Goal: Use online tool/utility: Utilize a website feature to perform a specific function

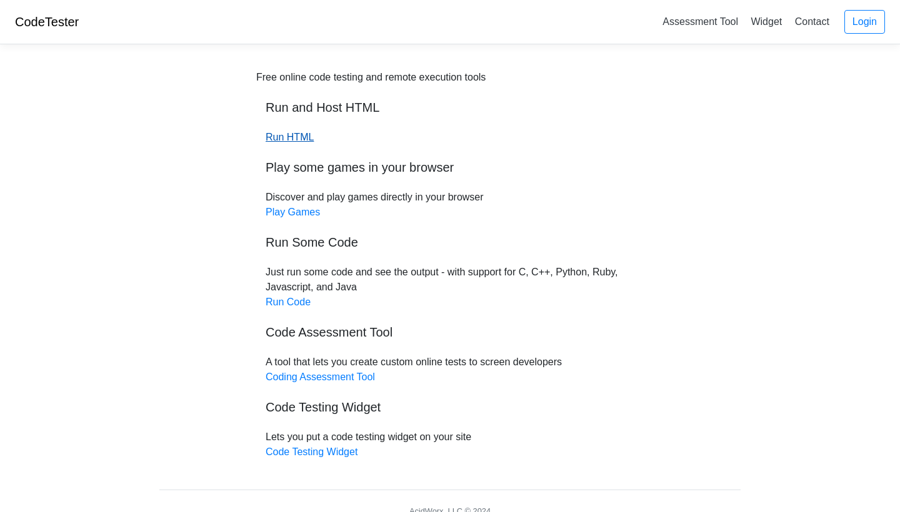
click at [301, 140] on link "Run HTML" at bounding box center [290, 137] width 48 height 11
click at [291, 296] on div "Free online code testing and remote execution tools Run and Host HTML Run HTML …" at bounding box center [449, 265] width 387 height 390
click at [292, 303] on link "Run Code" at bounding box center [288, 302] width 45 height 11
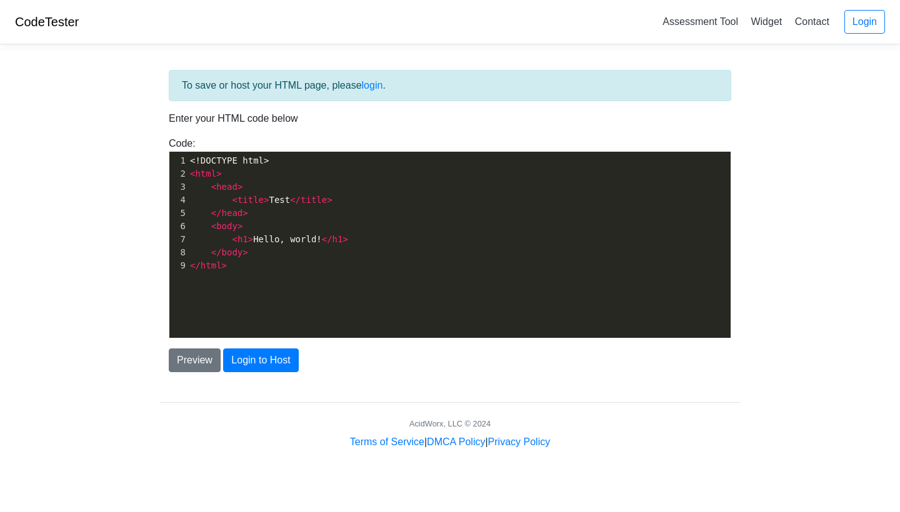
click at [278, 166] on pre "<!DOCTYPE html>" at bounding box center [458, 160] width 543 height 13
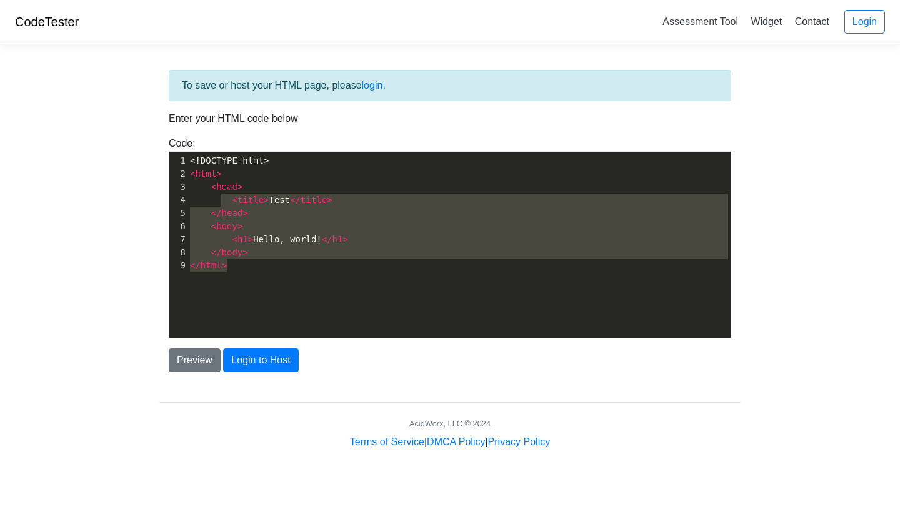
type textarea "<!DOCTYPE html> <html> <head> <title>Test</title> </head> <body> <h1>Hello, wor…"
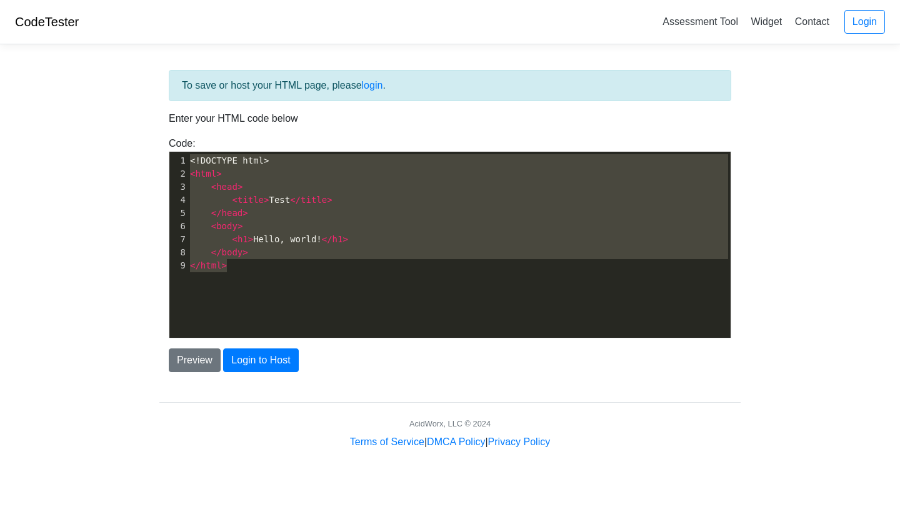
drag, startPoint x: 298, startPoint y: 264, endPoint x: 181, endPoint y: 148, distance: 164.4
click at [181, 148] on div "Code: <!DOCTYPE html> <html> <head> <title>Test</title> </head> <body> <h1>Hell…" at bounding box center [449, 237] width 581 height 202
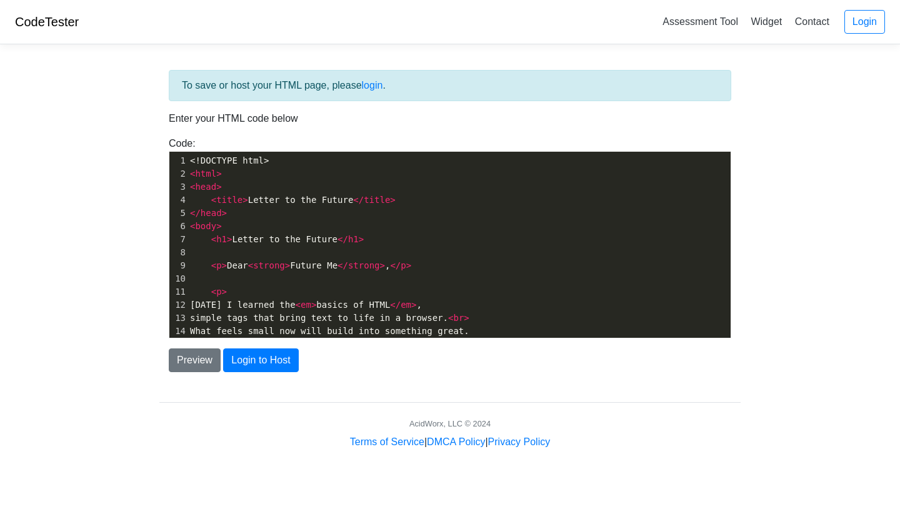
scroll to position [317, 0]
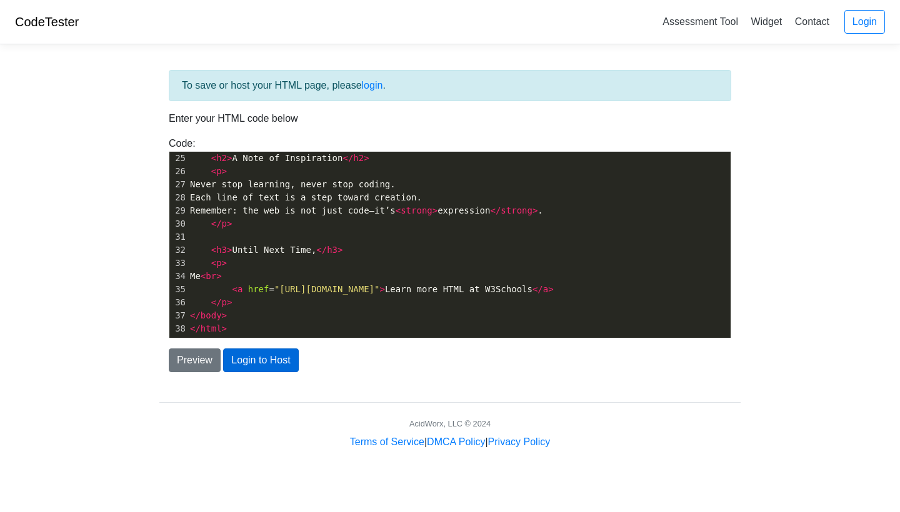
click at [267, 365] on button "Login to Host" at bounding box center [260, 361] width 75 height 24
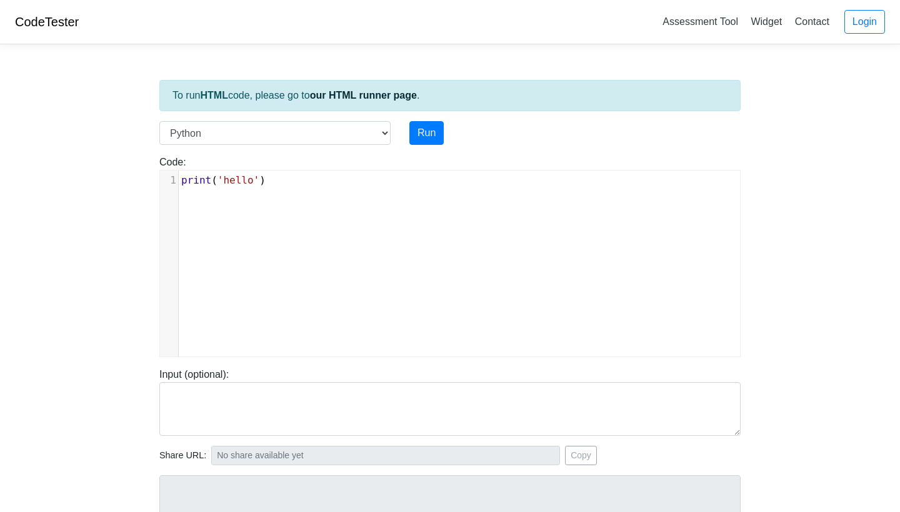
scroll to position [1, 0]
click at [269, 203] on div "xxxxxxxxxx 1 print ( 'hello' )" at bounding box center [459, 273] width 599 height 205
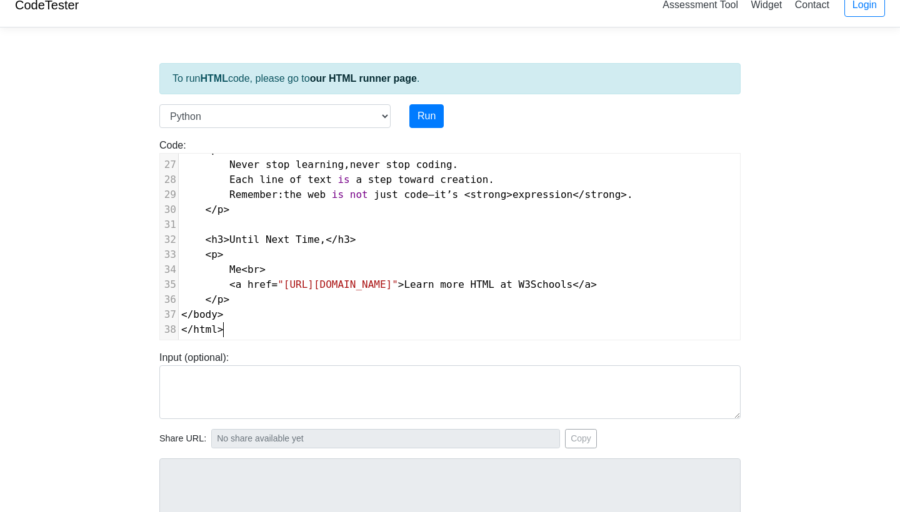
scroll to position [17, 0]
click at [427, 109] on button "Run" at bounding box center [426, 116] width 34 height 24
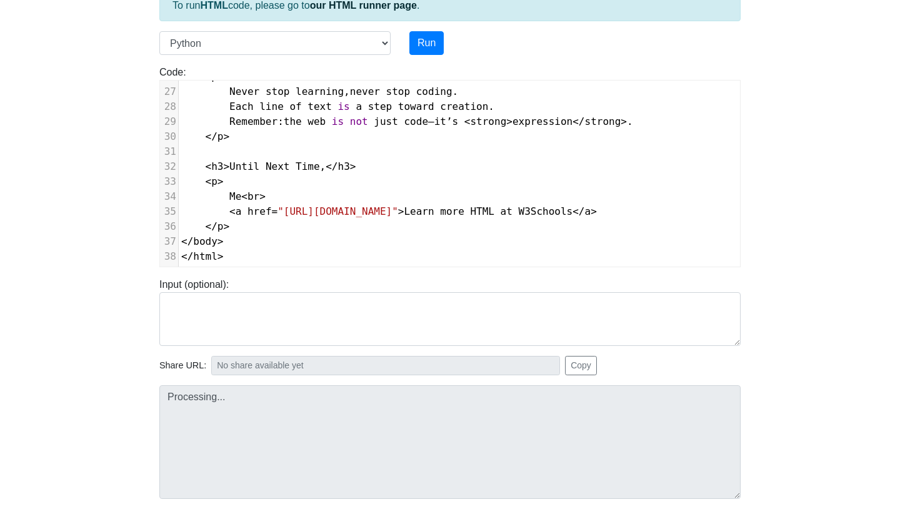
type input "https://codetester.io/runner?s=dYWNG2Jbl5"
type textarea "Submission status: Runtime Error (NZEC) Stderr: File "script.py", line 1 print(…"
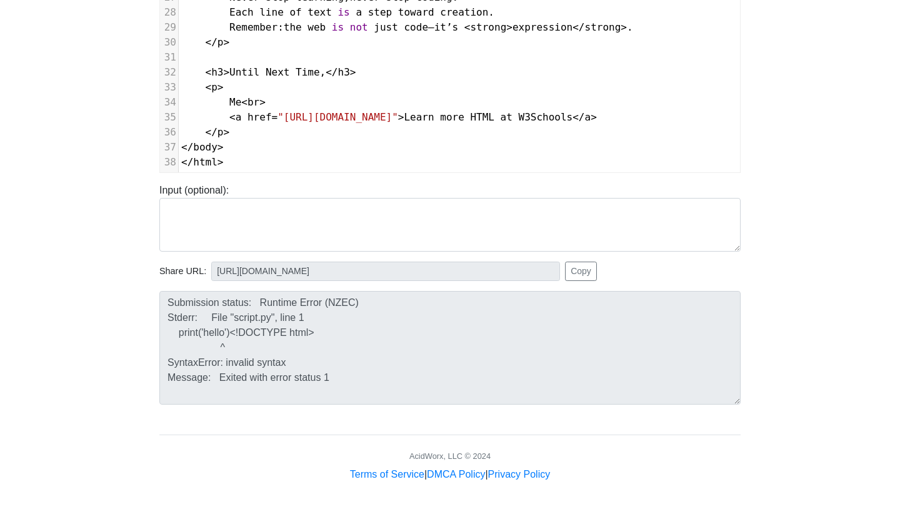
scroll to position [184, 0]
click at [569, 274] on button "Copy" at bounding box center [581, 271] width 32 height 19
click at [376, 376] on textarea "Submission status: Runtime Error (NZEC) Stderr: File "script.py", line 1 print(…" at bounding box center [449, 348] width 581 height 114
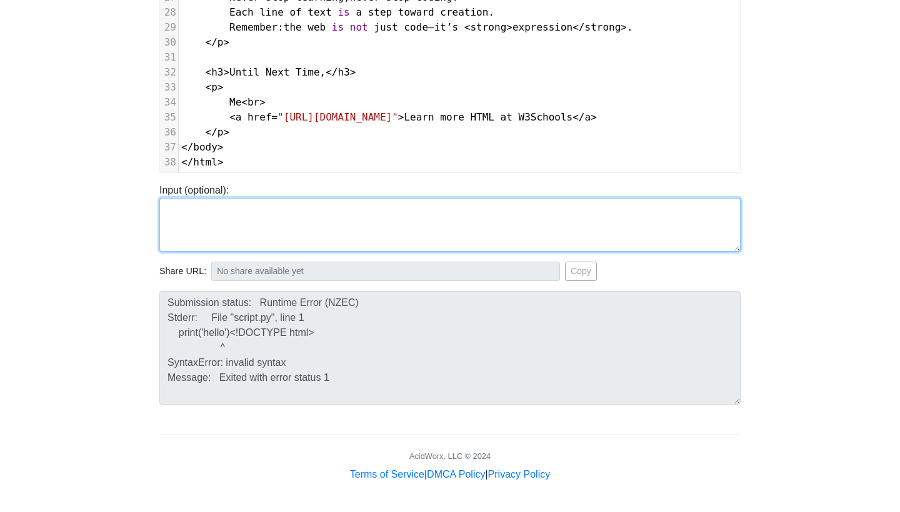
click at [242, 224] on textarea at bounding box center [449, 225] width 581 height 54
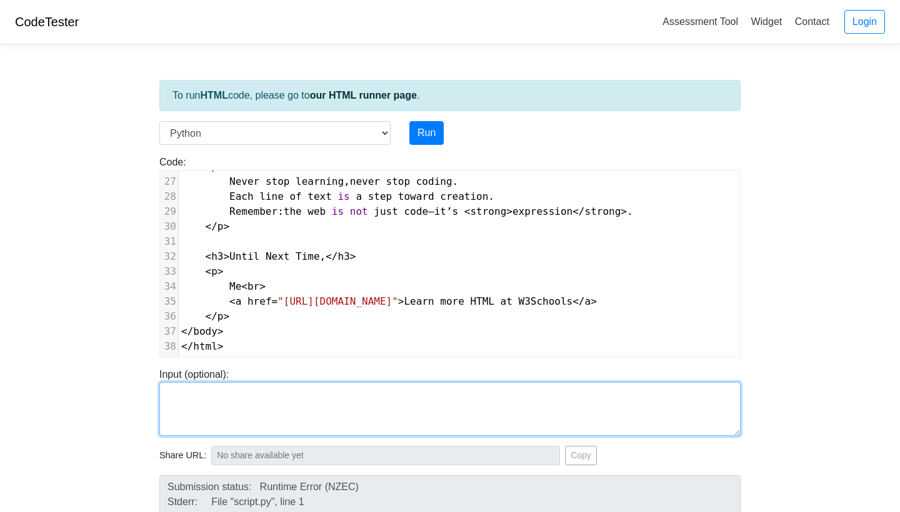
scroll to position [0, 0]
